Goal: Information Seeking & Learning: Learn about a topic

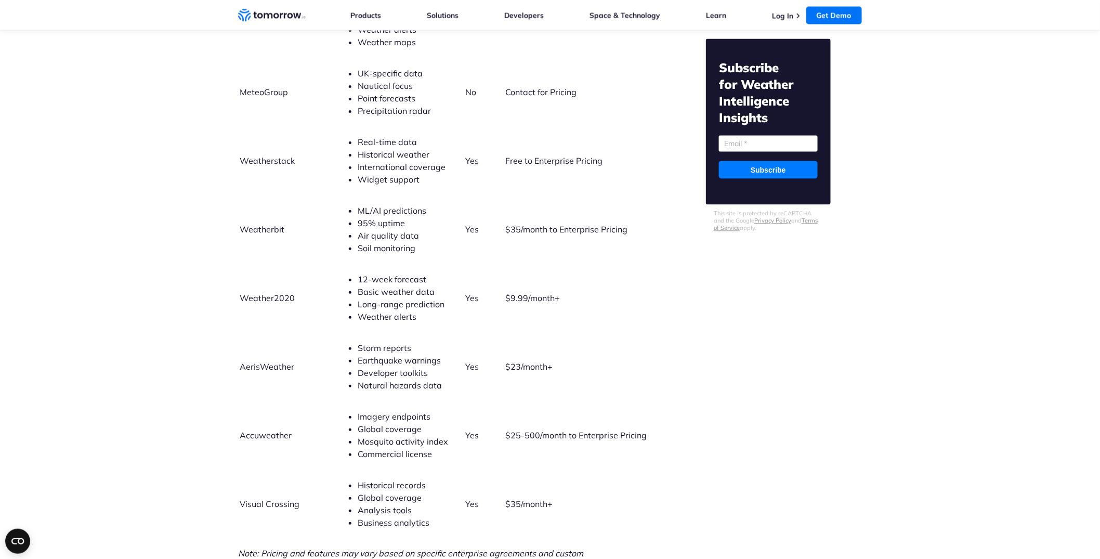
scroll to position [2526, 0]
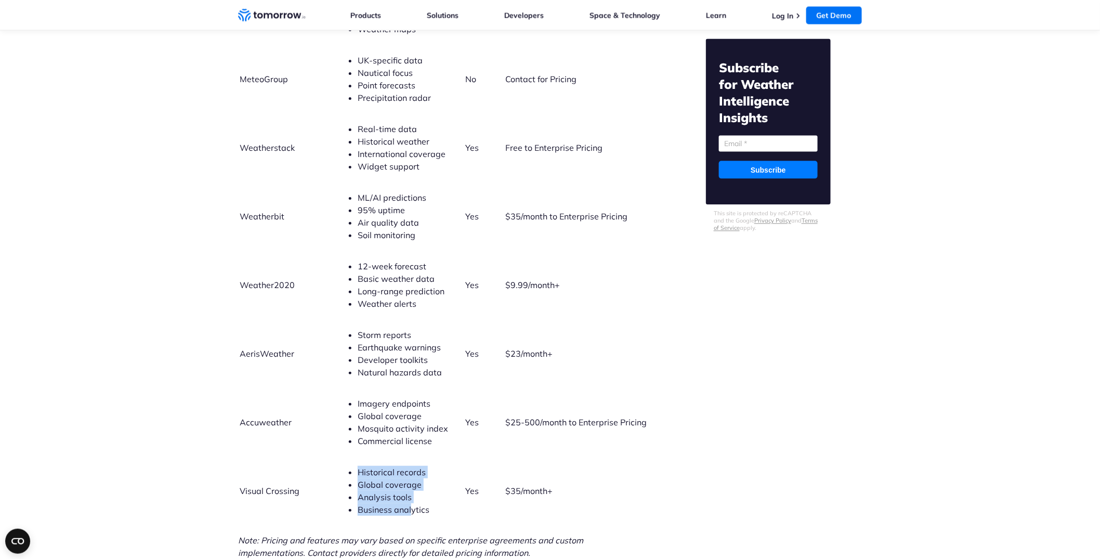
drag, startPoint x: 330, startPoint y: 452, endPoint x: 388, endPoint y: 490, distance: 70.0
click at [388, 490] on ul "Historical records Global coverage Analysis tools Business analytics" at bounding box center [400, 491] width 126 height 50
click at [383, 504] on span "Business analytics" at bounding box center [394, 509] width 72 height 10
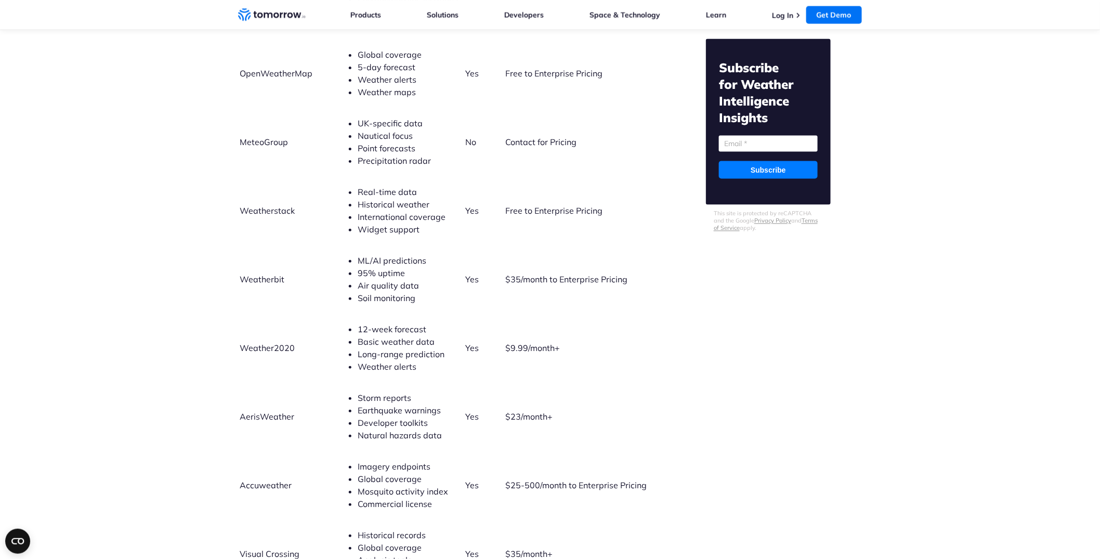
scroll to position [2305, 0]
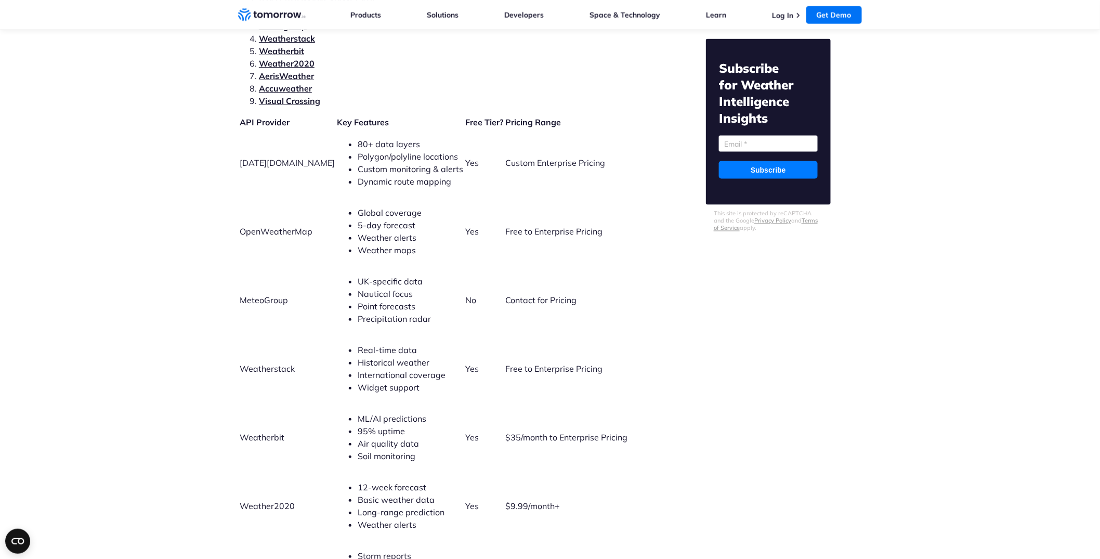
click at [301, 96] on link "Visual Crossing" at bounding box center [289, 101] width 61 height 10
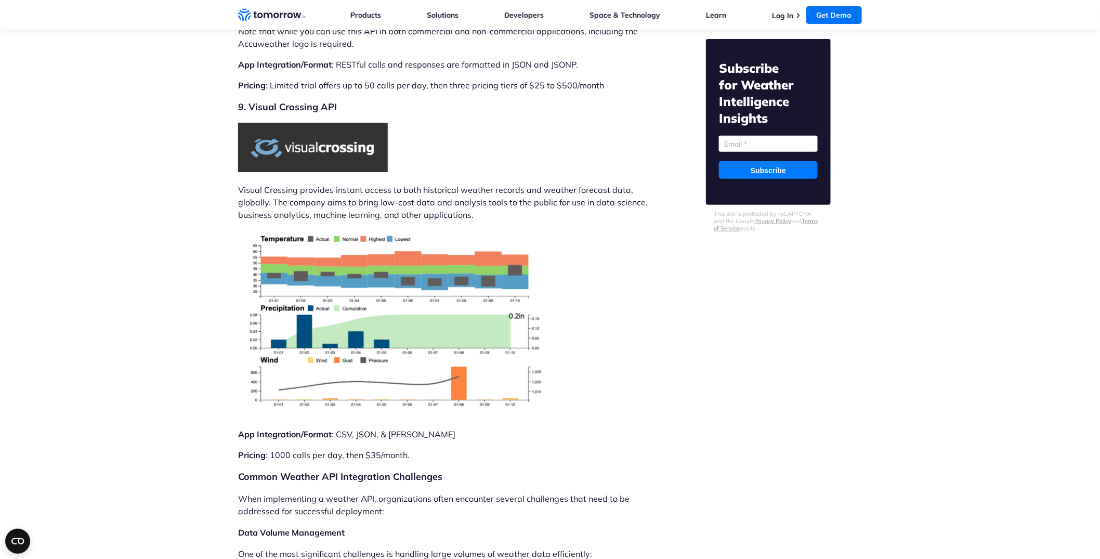
scroll to position [6580, 0]
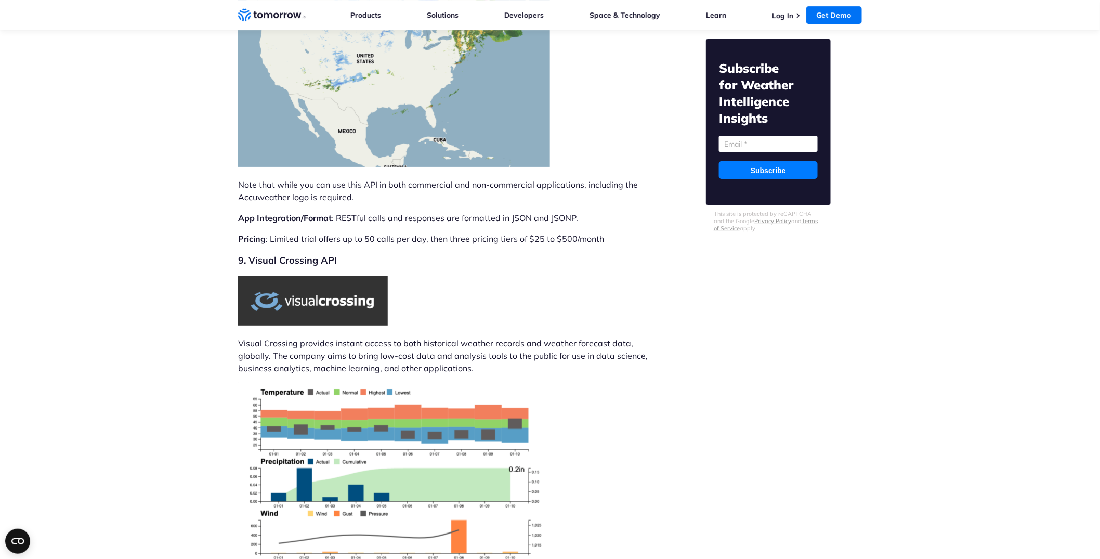
click at [310, 276] on img at bounding box center [313, 300] width 150 height 49
click at [306, 253] on h2 "9. Visual Crossing API" at bounding box center [444, 260] width 413 height 15
click at [299, 279] on img at bounding box center [313, 300] width 150 height 49
click at [299, 278] on img at bounding box center [313, 300] width 150 height 49
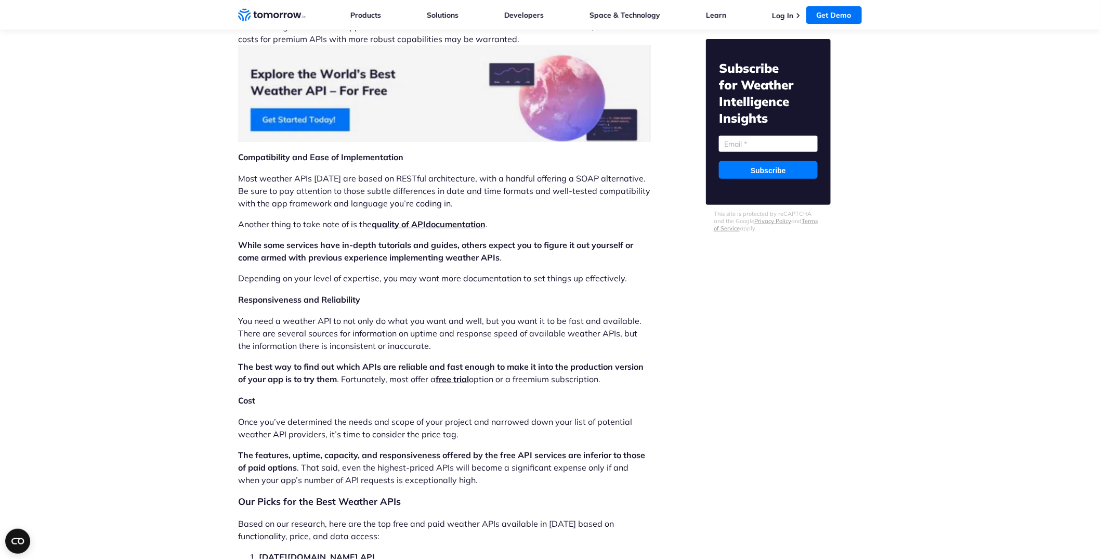
scroll to position [100, 0]
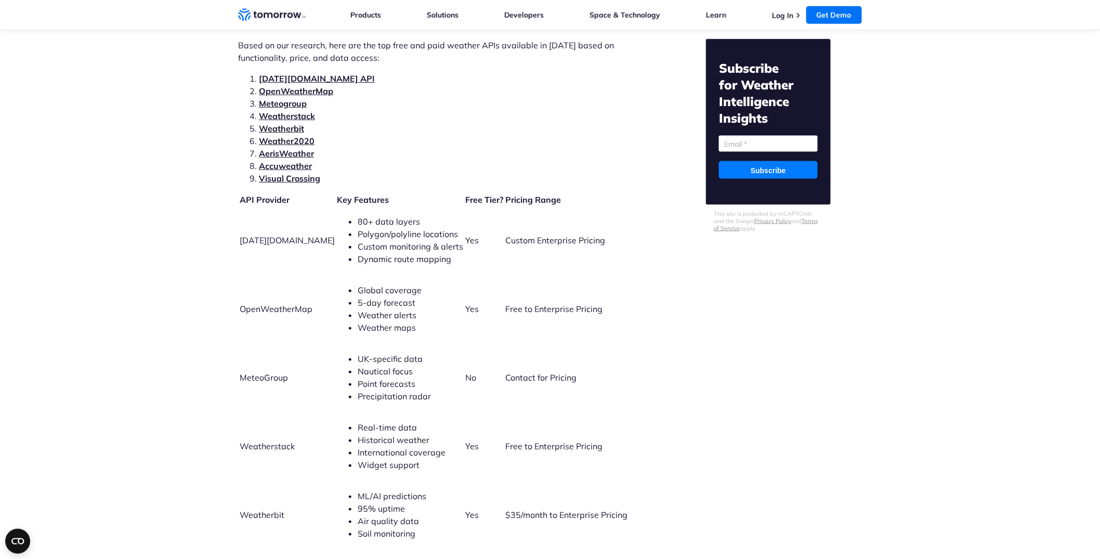
scroll to position [2272, 0]
